Goal: Find specific page/section: Find specific page/section

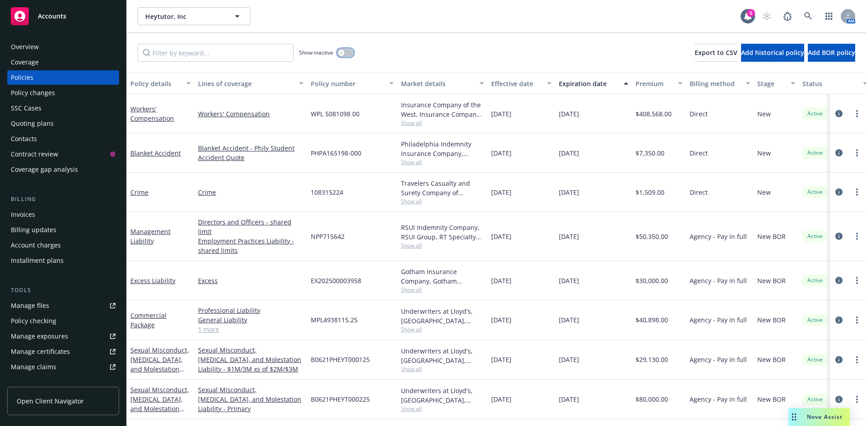
click at [352, 52] on button "button" at bounding box center [345, 52] width 17 height 9
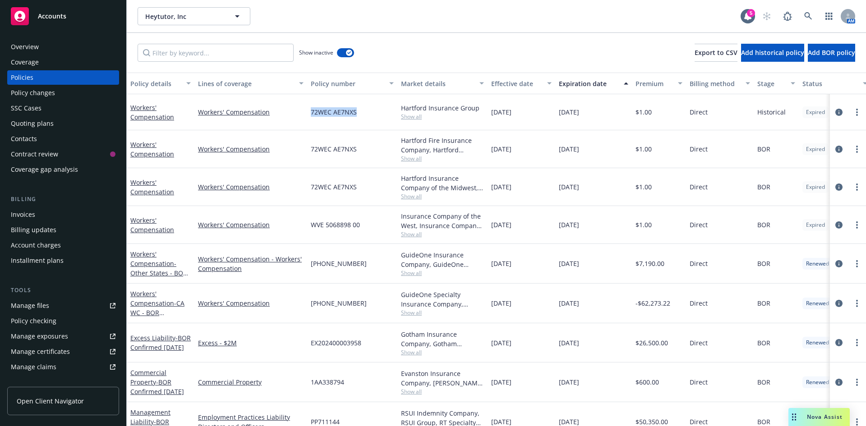
drag, startPoint x: 310, startPoint y: 113, endPoint x: 357, endPoint y: 110, distance: 47.4
click at [357, 110] on div "72WEC AE7NXS" at bounding box center [352, 112] width 90 height 36
copy span "72WEC AE7NXS"
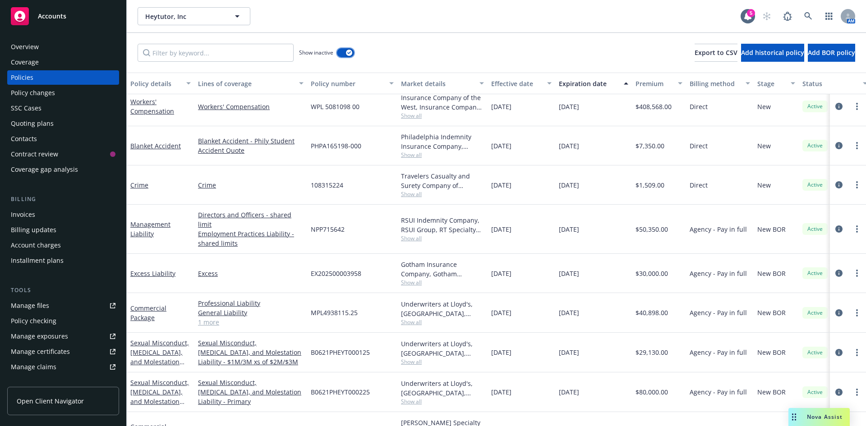
click at [347, 55] on div "button" at bounding box center [349, 53] width 6 height 6
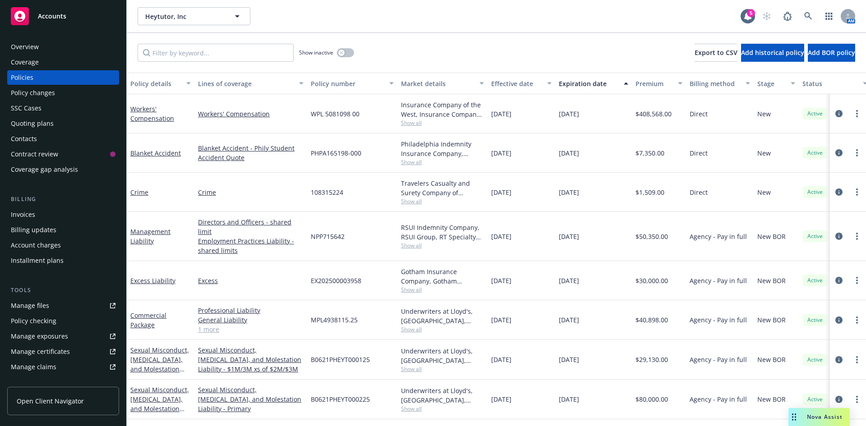
click at [414, 123] on span "Show all" at bounding box center [442, 123] width 83 height 8
click at [370, 300] on div "MPL4938115.25" at bounding box center [352, 320] width 90 height 40
click at [348, 55] on button "button" at bounding box center [345, 52] width 17 height 9
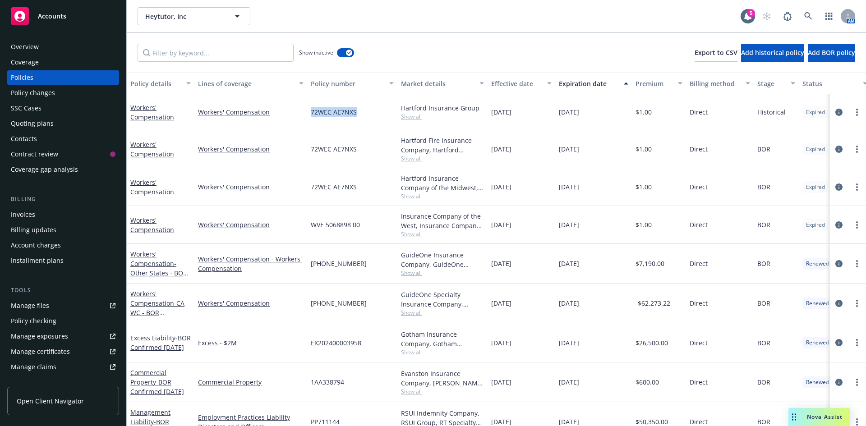
drag, startPoint x: 311, startPoint y: 111, endPoint x: 355, endPoint y: 107, distance: 44.8
click at [355, 107] on span "72WEC AE7NXS" at bounding box center [334, 111] width 46 height 9
copy span "72WEC AE7NXS"
drag, startPoint x: 312, startPoint y: 112, endPoint x: 359, endPoint y: 112, distance: 46.5
click at [359, 112] on div "72WEC AE7NXS" at bounding box center [352, 112] width 90 height 36
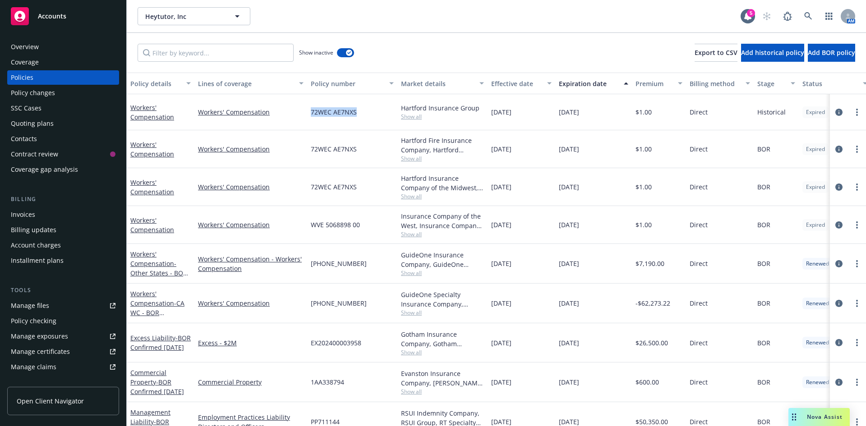
copy span "72WEC AE7NXS"
drag, startPoint x: 201, startPoint y: 16, endPoint x: 166, endPoint y: 16, distance: 34.7
click at [166, 16] on span "Heytutor, Inc" at bounding box center [184, 16] width 78 height 9
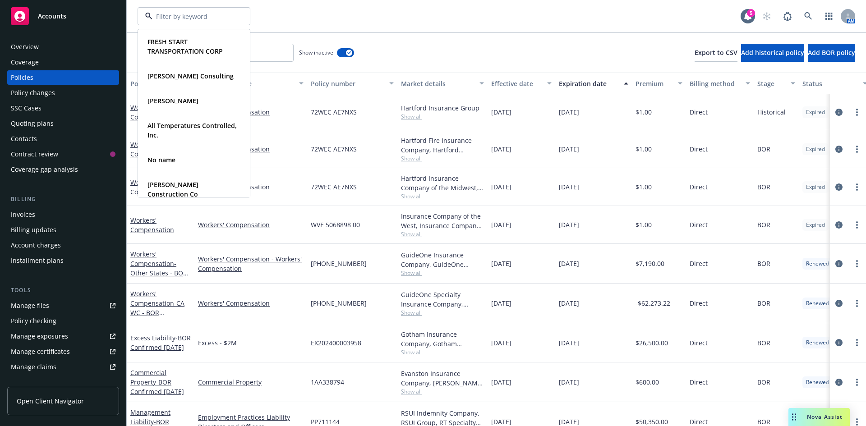
drag, startPoint x: 61, startPoint y: 23, endPoint x: 55, endPoint y: 55, distance: 32.5
click at [61, 23] on div "Accounts" at bounding box center [63, 16] width 105 height 18
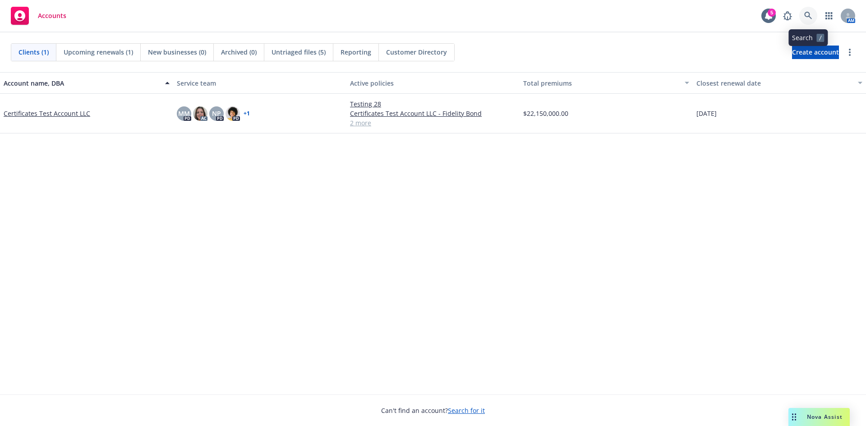
click at [806, 18] on icon at bounding box center [808, 16] width 8 height 8
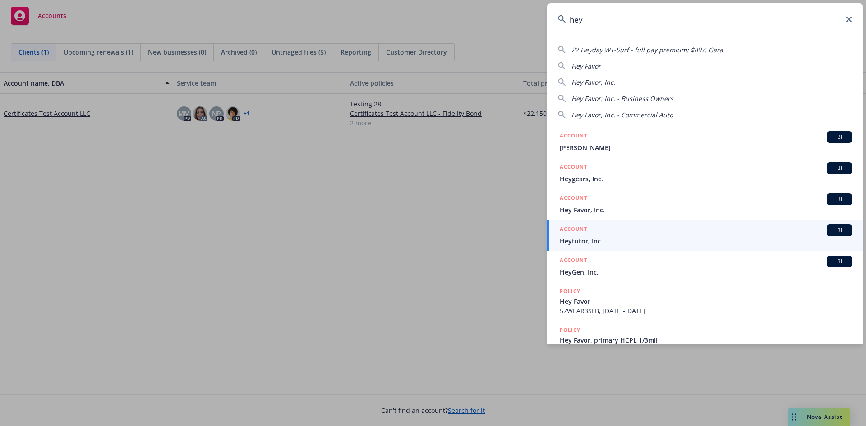
type input "hey"
click at [616, 235] on div "ACCOUNT BI" at bounding box center [706, 231] width 292 height 12
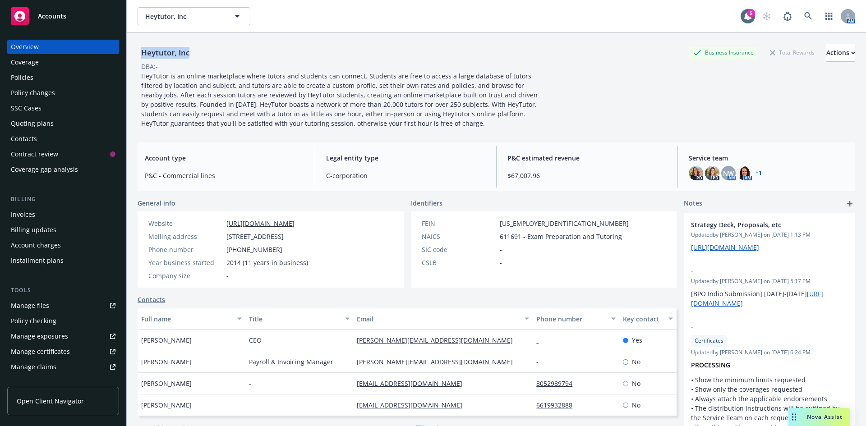
drag, startPoint x: 192, startPoint y: 55, endPoint x: 143, endPoint y: 55, distance: 49.2
click at [143, 55] on div "Heytutor, Inc" at bounding box center [165, 53] width 55 height 12
copy div "Heytutor, Inc"
